Goal: Task Accomplishment & Management: Complete application form

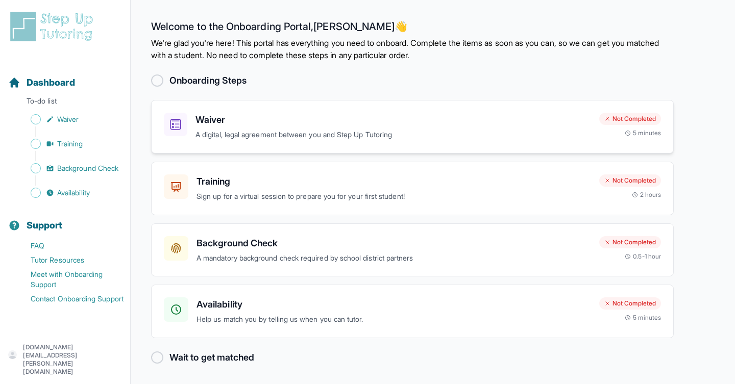
click at [318, 133] on p "A digital, legal agreement between you and Step Up Tutoring" at bounding box center [394, 135] width 396 height 12
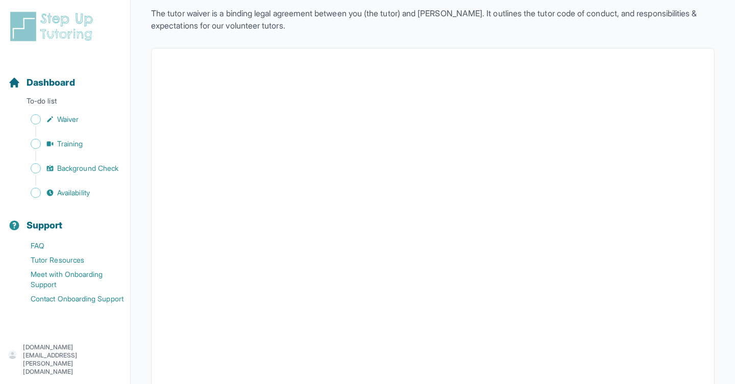
scroll to position [63, 0]
click at [40, 243] on link "FAQ" at bounding box center [69, 246] width 122 height 14
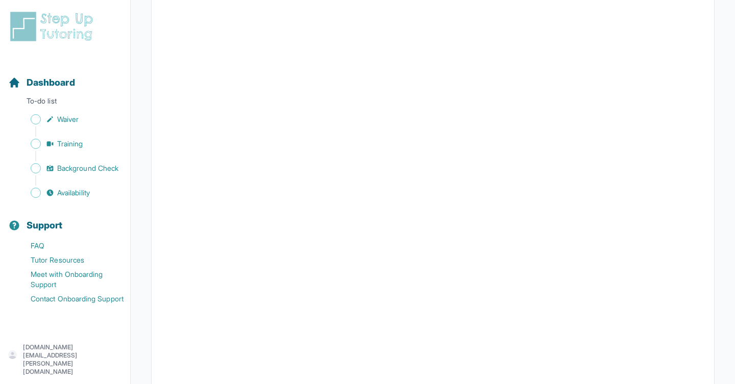
scroll to position [1044, 0]
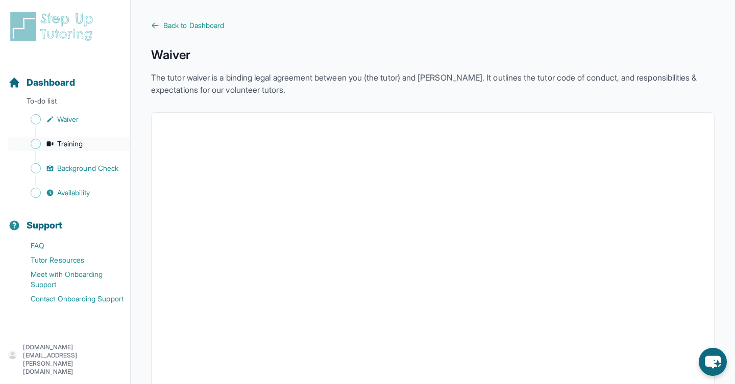
click at [63, 138] on link "Training" at bounding box center [69, 144] width 122 height 14
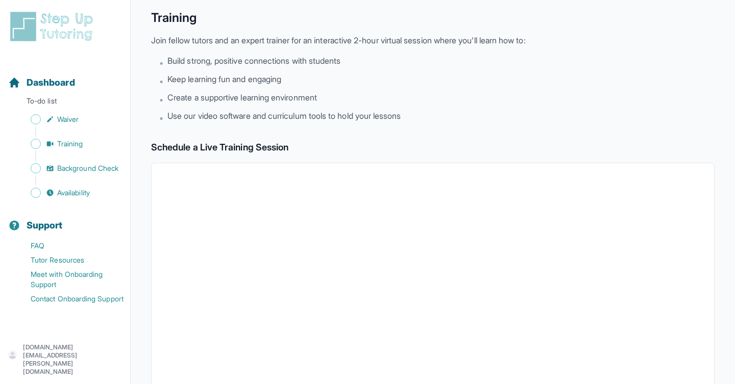
scroll to position [36, 0]
click at [428, 94] on li "• Create a supportive learning environment" at bounding box center [436, 99] width 555 height 14
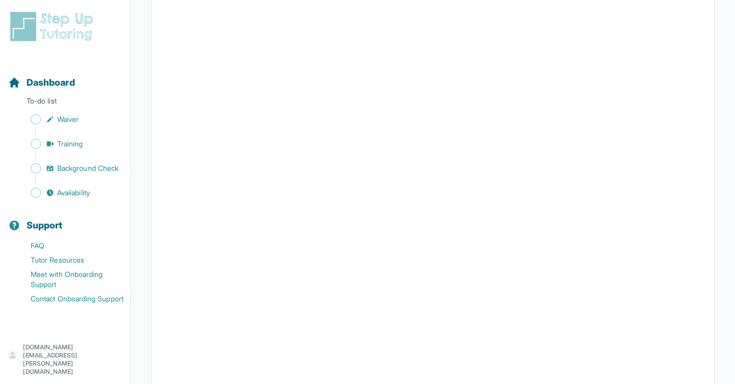
scroll to position [214, 0]
click at [74, 146] on span "Training" at bounding box center [70, 144] width 26 height 10
click at [81, 145] on span "Training" at bounding box center [70, 144] width 26 height 10
click at [80, 111] on div "Dashboard To-do list Waiver Training Background Check Availability" at bounding box center [65, 129] width 122 height 141
click at [79, 121] on span "Waiver" at bounding box center [67, 119] width 21 height 10
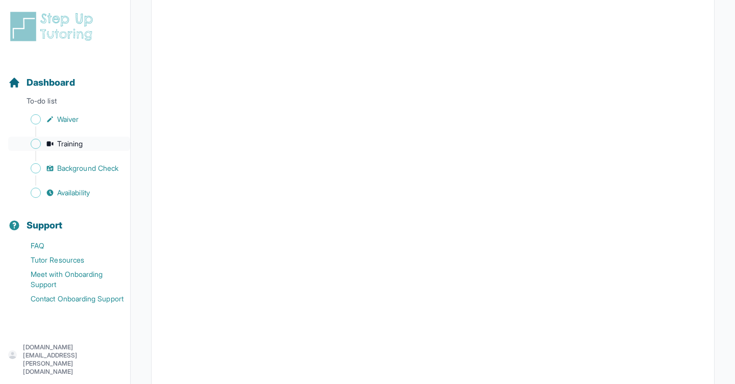
click at [69, 144] on span "Training" at bounding box center [70, 144] width 26 height 10
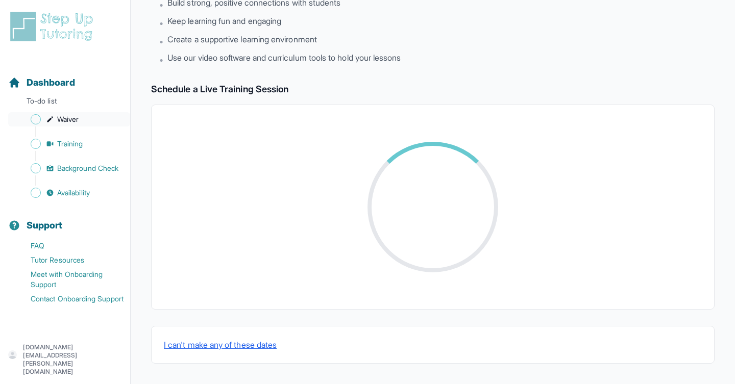
scroll to position [334, 0]
click at [82, 122] on link "Waiver" at bounding box center [69, 119] width 122 height 14
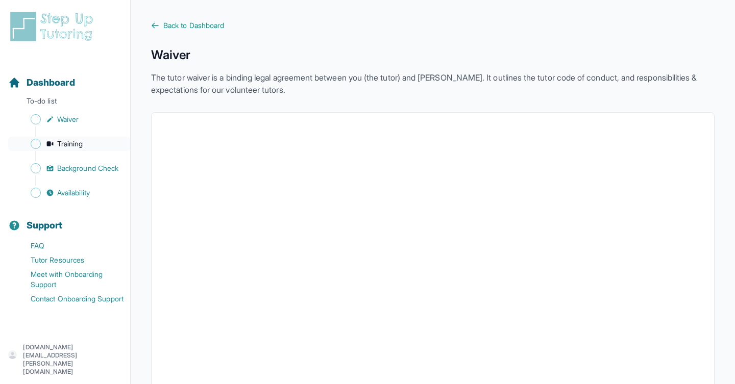
click at [52, 146] on icon "Sidebar" at bounding box center [50, 144] width 8 height 8
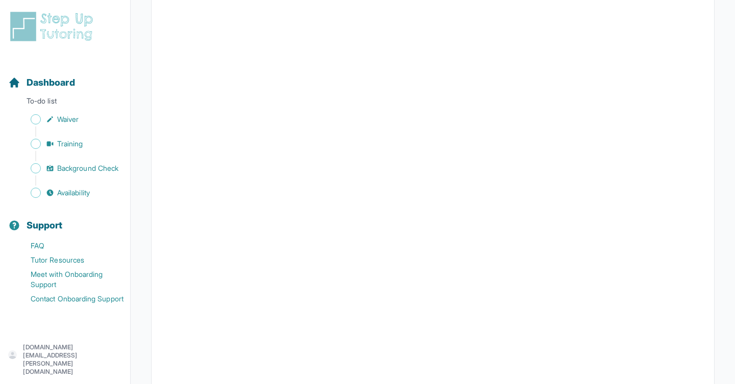
scroll to position [215, 0]
click at [65, 170] on span "Background Check" at bounding box center [87, 168] width 61 height 10
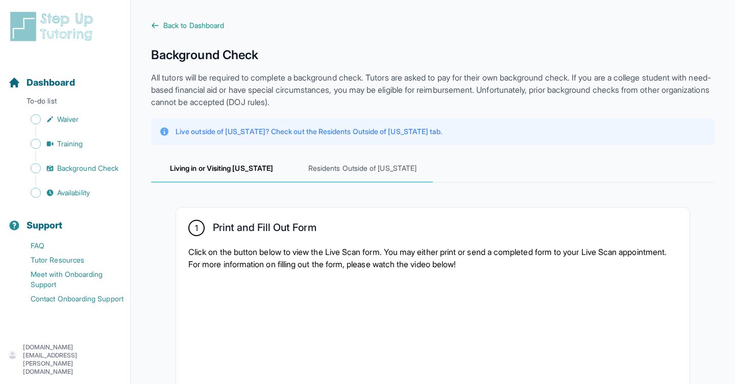
click at [352, 166] on span "Residents Outside of California" at bounding box center [362, 169] width 141 height 28
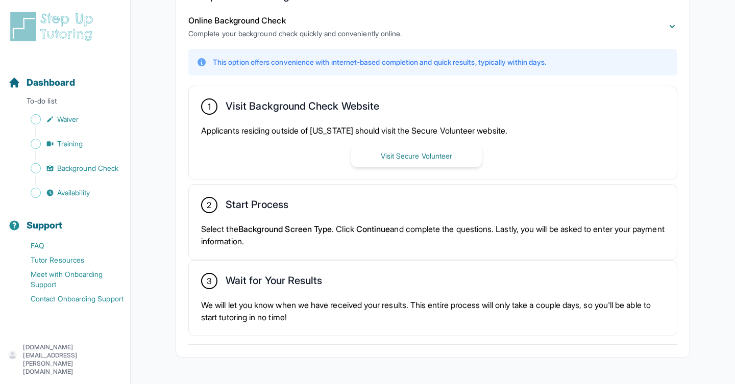
scroll to position [238, 0]
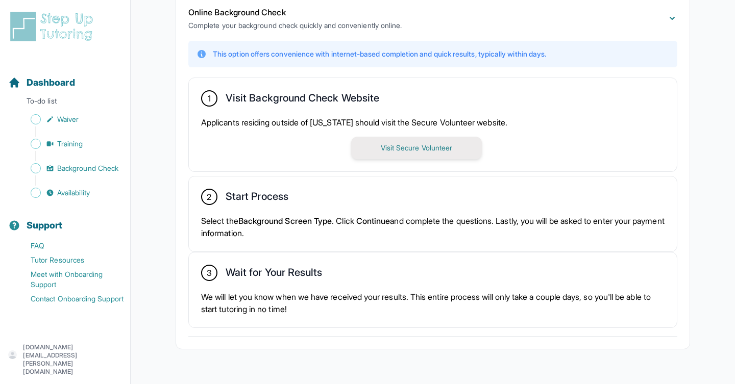
click at [429, 152] on button "Visit Secure Volunteer" at bounding box center [416, 148] width 131 height 22
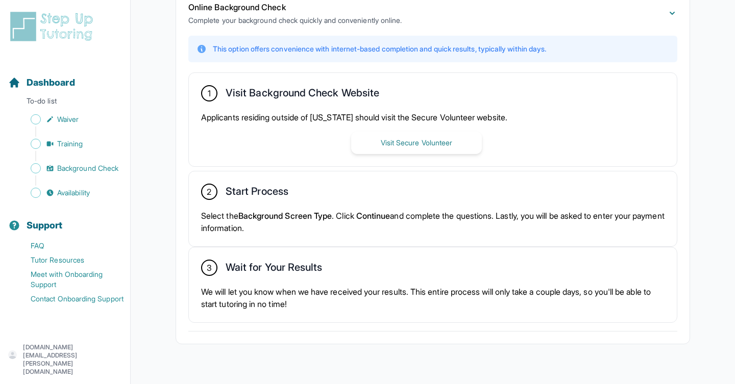
scroll to position [245, 0]
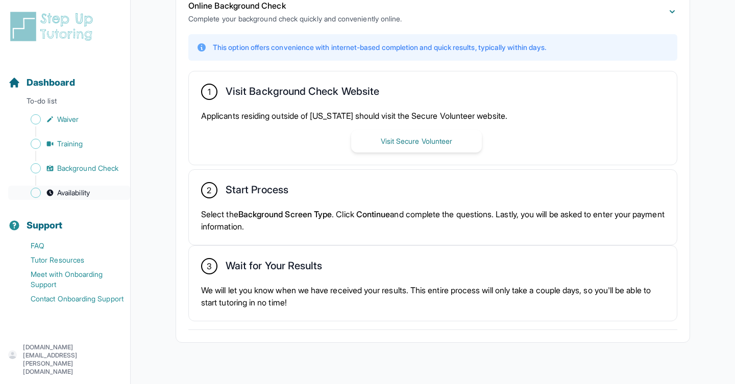
click at [63, 193] on span "Availability" at bounding box center [73, 193] width 33 height 10
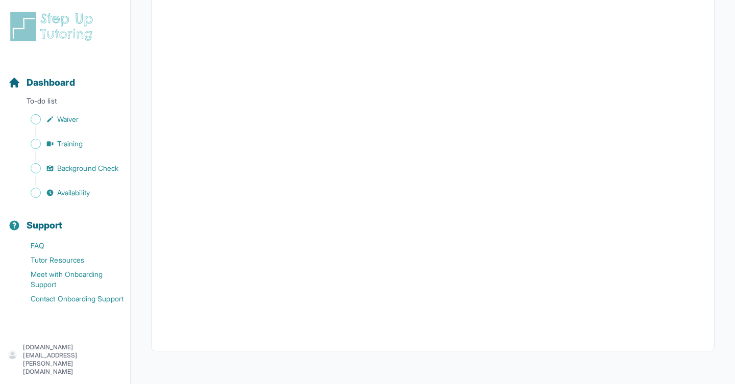
scroll to position [209, 0]
click at [73, 173] on span "Background Check" at bounding box center [87, 168] width 61 height 10
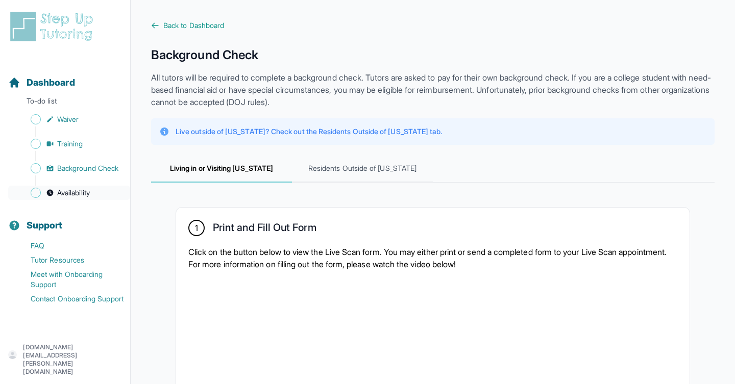
click at [78, 193] on span "Availability" at bounding box center [73, 193] width 33 height 10
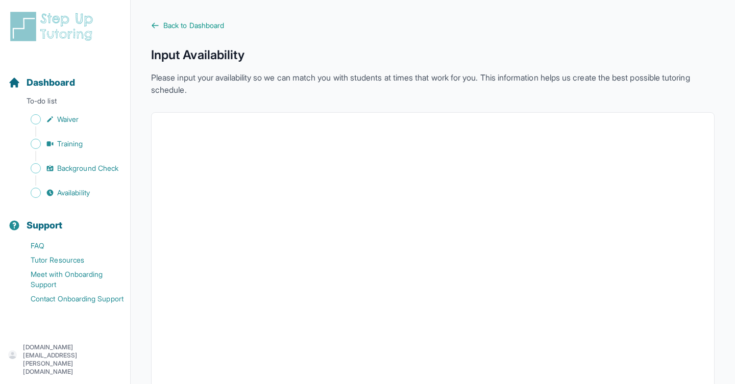
scroll to position [209, 0]
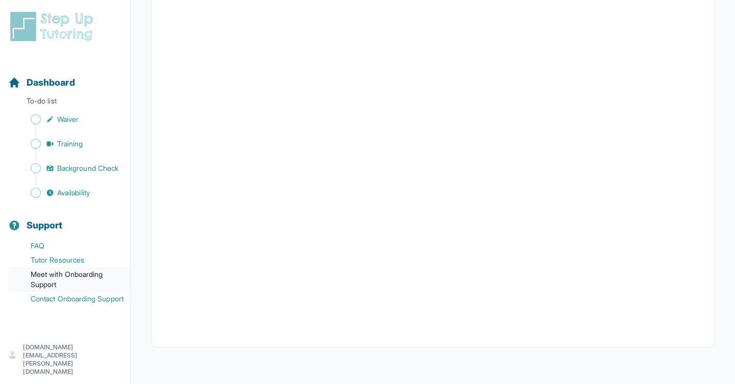
click at [55, 278] on link "Meet with Onboarding Support" at bounding box center [69, 279] width 122 height 25
click at [69, 260] on link "Tutor Resources" at bounding box center [69, 260] width 122 height 14
click at [69, 249] on link "FAQ" at bounding box center [69, 246] width 122 height 14
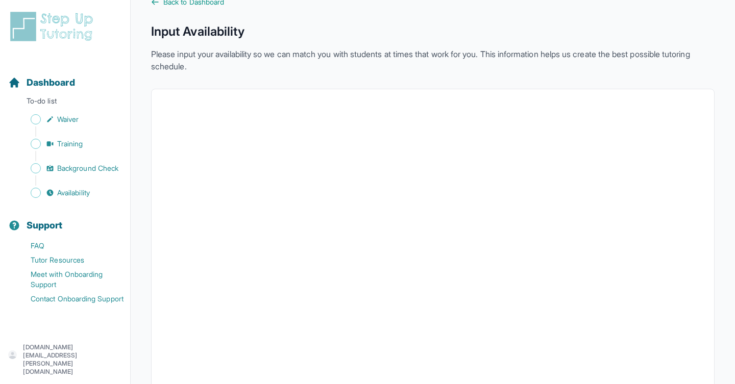
scroll to position [0, 0]
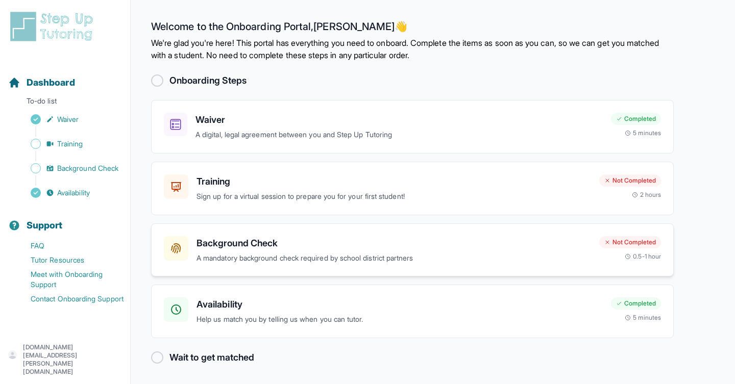
scroll to position [1, 0]
click at [156, 358] on div at bounding box center [157, 357] width 12 height 12
click at [60, 284] on link "Meet with Onboarding Support" at bounding box center [69, 279] width 122 height 25
